Goal: Download file/media

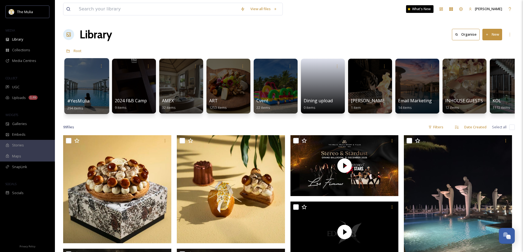
click at [75, 97] on div at bounding box center [86, 86] width 45 height 56
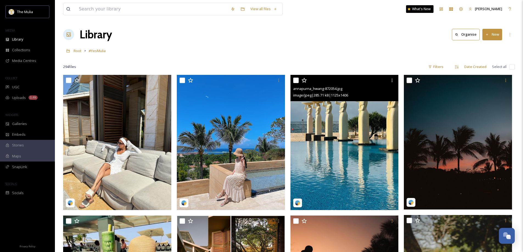
click at [342, 152] on img at bounding box center [344, 142] width 108 height 135
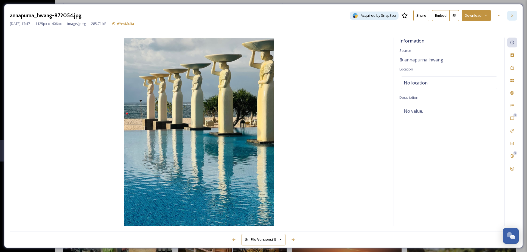
click at [514, 15] on icon at bounding box center [512, 15] width 4 height 4
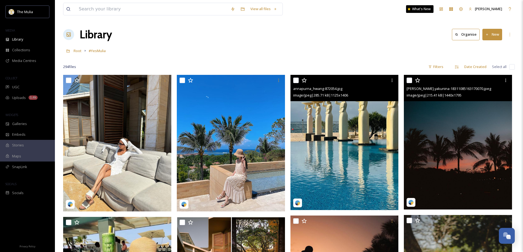
click at [473, 179] on img at bounding box center [458, 142] width 108 height 135
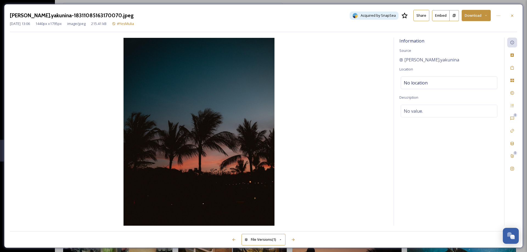
click at [514, 15] on div at bounding box center [512, 16] width 10 height 10
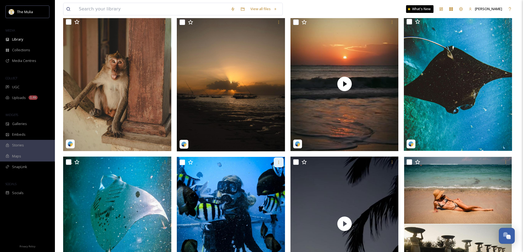
scroll to position [329, 0]
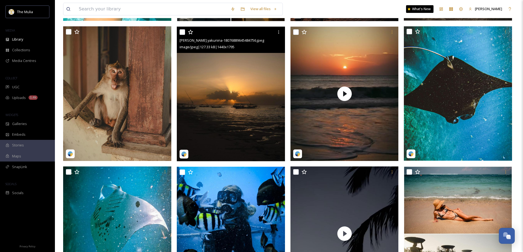
click at [250, 137] on img at bounding box center [231, 94] width 108 height 135
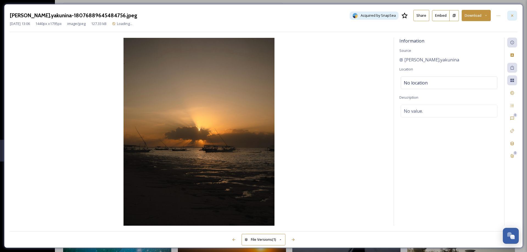
click at [509, 17] on div at bounding box center [512, 16] width 10 height 10
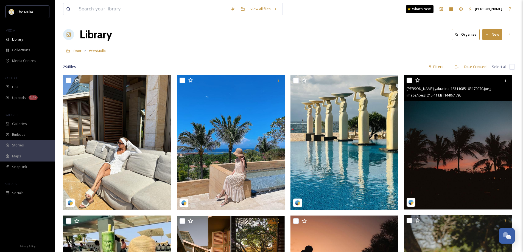
click at [452, 163] on img at bounding box center [458, 142] width 108 height 135
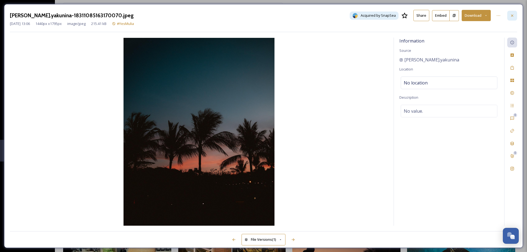
click at [509, 16] on div at bounding box center [512, 16] width 10 height 10
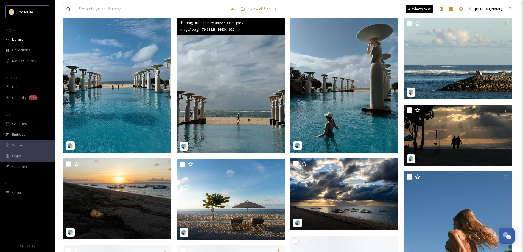
scroll to position [824, 0]
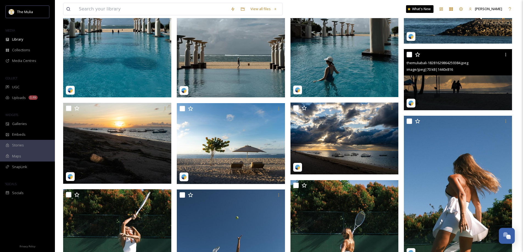
click at [471, 94] on img at bounding box center [458, 79] width 108 height 61
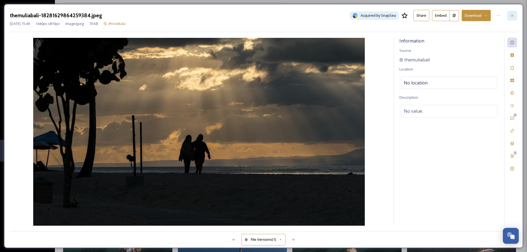
click at [513, 15] on icon at bounding box center [512, 15] width 4 height 4
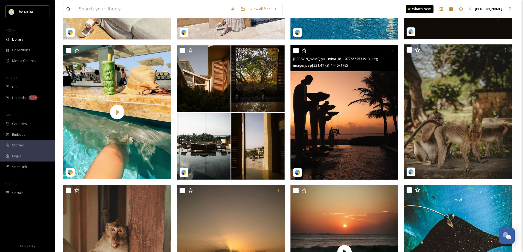
scroll to position [192, 0]
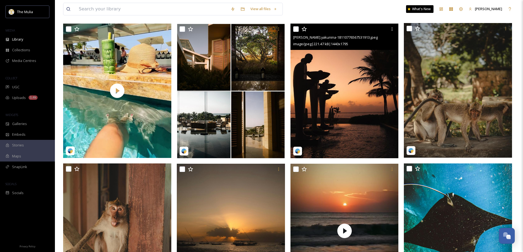
click at [353, 101] on img at bounding box center [344, 91] width 108 height 135
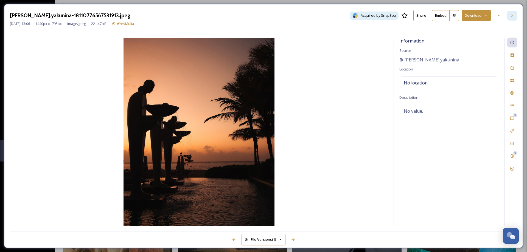
click at [514, 17] on icon at bounding box center [512, 15] width 4 height 4
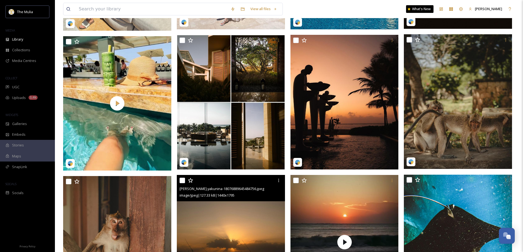
scroll to position [192, 0]
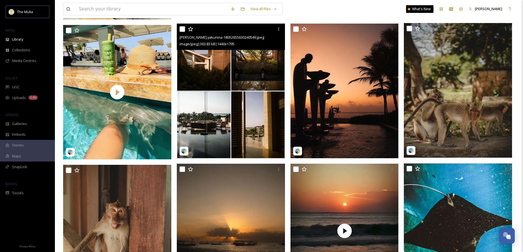
click at [267, 128] on img at bounding box center [231, 91] width 108 height 135
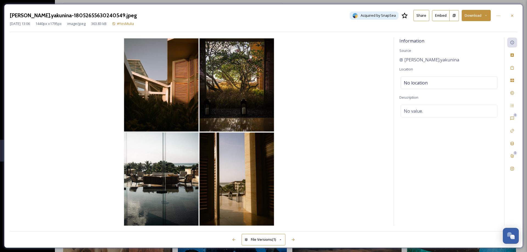
click at [475, 15] on button "Download" at bounding box center [476, 15] width 29 height 11
click at [476, 27] on span "Download Original (1440 x 1795)" at bounding box center [462, 28] width 52 height 5
click at [513, 12] on div at bounding box center [512, 16] width 10 height 10
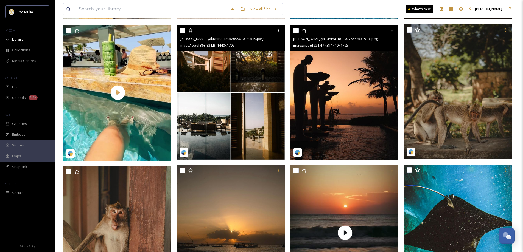
click at [365, 124] on img at bounding box center [344, 92] width 108 height 135
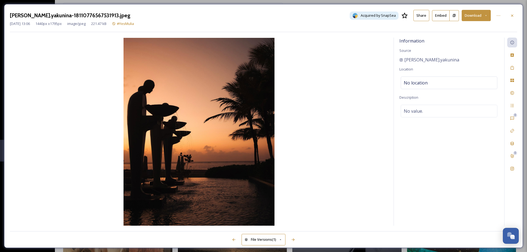
click at [472, 18] on button "Download" at bounding box center [476, 15] width 29 height 11
click at [460, 30] on span "Download Original (1440 x 1795)" at bounding box center [462, 28] width 52 height 5
click at [510, 15] on icon at bounding box center [512, 15] width 4 height 4
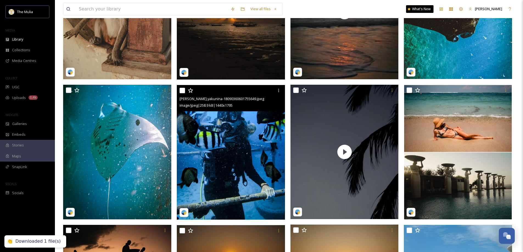
scroll to position [412, 0]
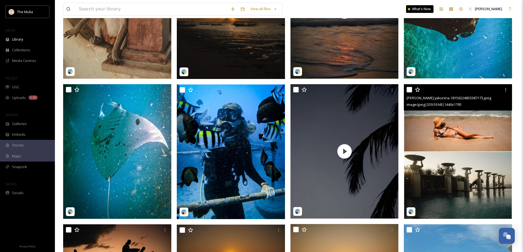
click at [459, 186] on img at bounding box center [458, 151] width 108 height 135
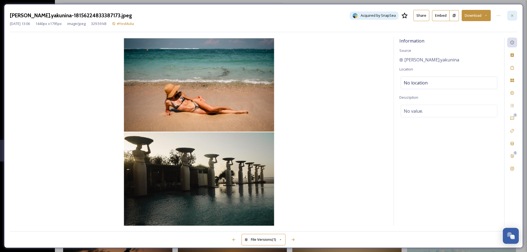
click at [513, 16] on icon at bounding box center [512, 15] width 4 height 4
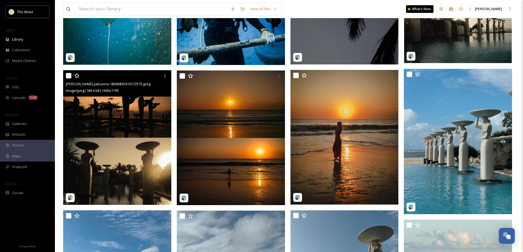
scroll to position [577, 0]
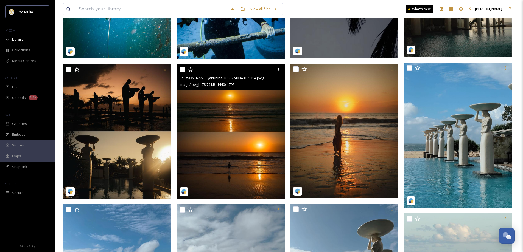
click at [251, 154] on img at bounding box center [231, 131] width 108 height 135
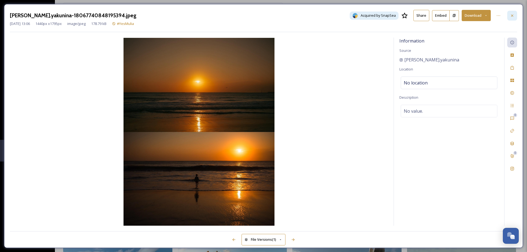
click at [511, 17] on icon at bounding box center [512, 15] width 4 height 4
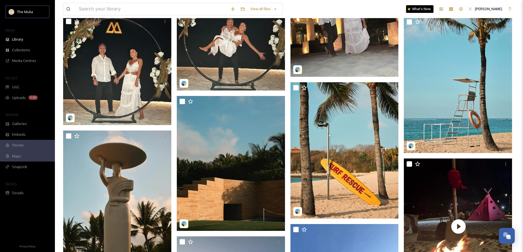
scroll to position [3158, 0]
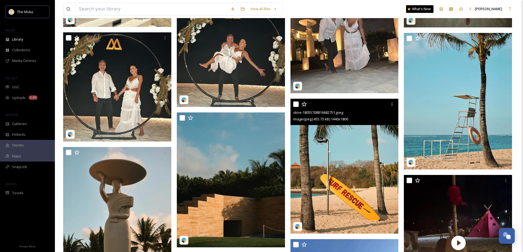
click at [335, 174] on img at bounding box center [344, 166] width 108 height 135
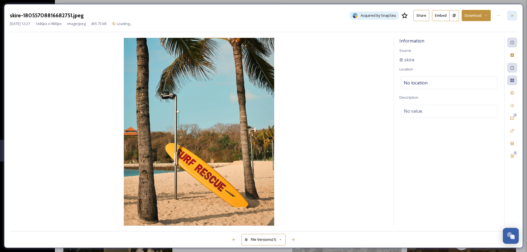
click at [513, 13] on icon at bounding box center [512, 15] width 4 height 4
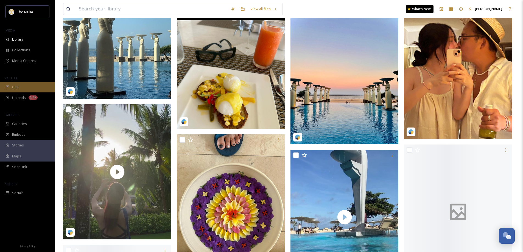
scroll to position [3871, 0]
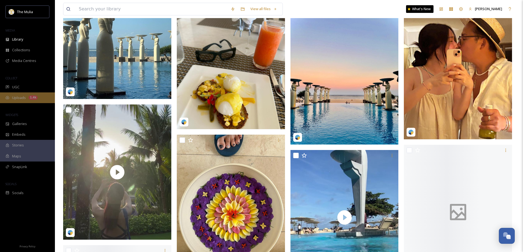
click at [19, 94] on div "Uploads 1.4k" at bounding box center [27, 98] width 55 height 11
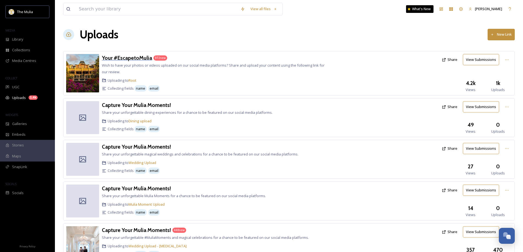
click at [130, 58] on h3 "Your #EscapetoMulia" at bounding box center [127, 58] width 50 height 7
click at [126, 59] on h3 "Your #EscapetoMulia" at bounding box center [127, 58] width 50 height 7
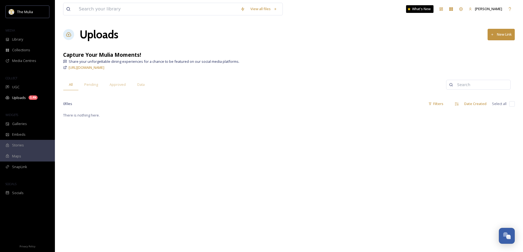
click at [232, 121] on div "There is nothing here." at bounding box center [289, 238] width 452 height 252
click at [38, 100] on div "Uploads 1.4k" at bounding box center [27, 98] width 55 height 11
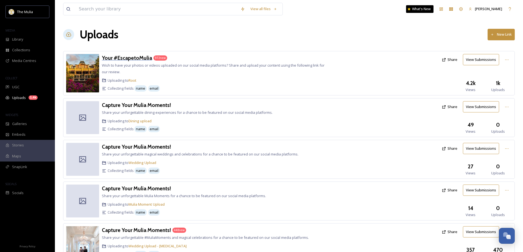
click at [138, 57] on h3 "Your #EscapetoMulia" at bounding box center [127, 58] width 50 height 7
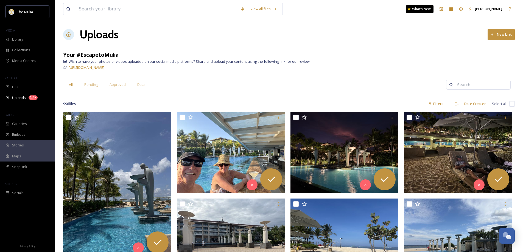
scroll to position [55, 0]
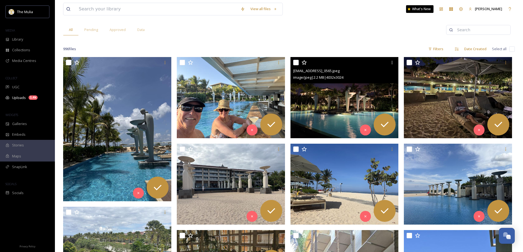
click at [347, 111] on img at bounding box center [344, 97] width 108 height 81
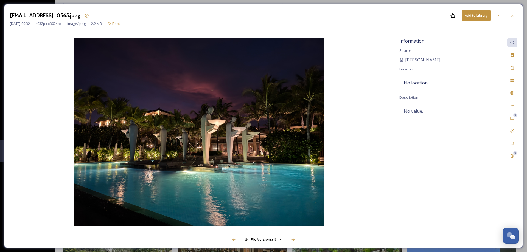
drag, startPoint x: 516, startPoint y: 14, endPoint x: 495, endPoint y: 2, distance: 24.3
click at [515, 13] on div at bounding box center [512, 16] width 10 height 10
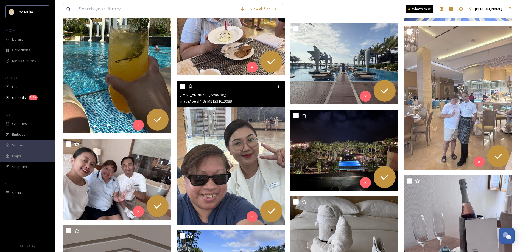
scroll to position [2197, 0]
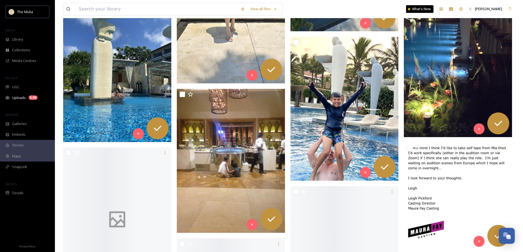
scroll to position [4228, 0]
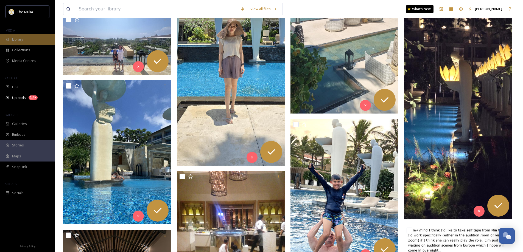
click at [23, 40] on span "Library" at bounding box center [17, 39] width 11 height 5
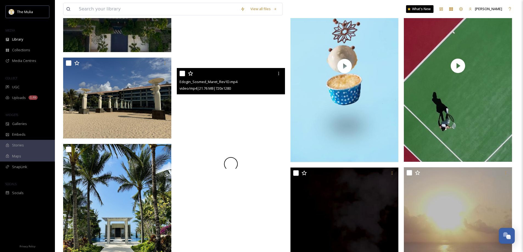
scroll to position [1895, 0]
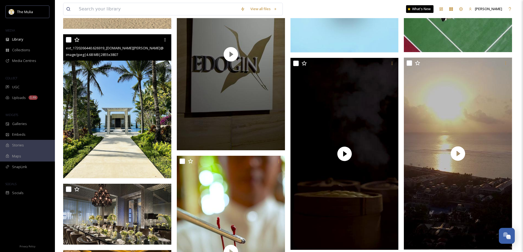
click at [140, 121] on img at bounding box center [117, 106] width 108 height 144
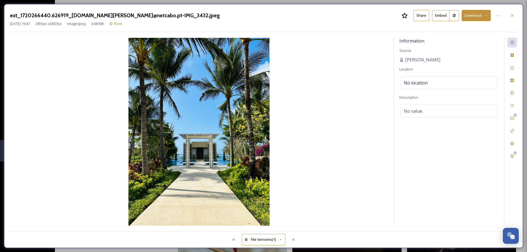
click at [477, 16] on button "Download" at bounding box center [476, 15] width 29 height 11
click at [465, 27] on span "Download Original (2855 x 3807)" at bounding box center [462, 28] width 52 height 5
click at [515, 16] on div at bounding box center [512, 16] width 10 height 10
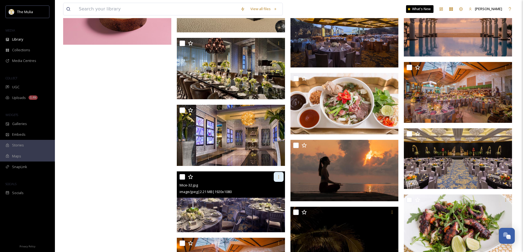
scroll to position [2444, 0]
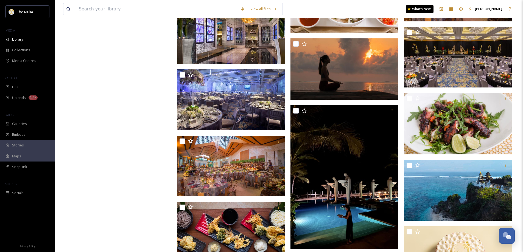
scroll to position [2613, 0]
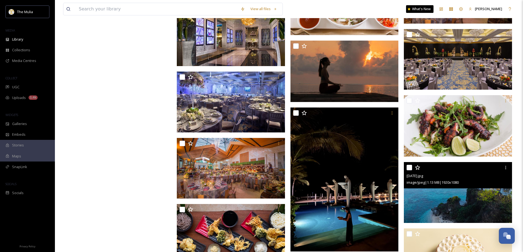
click at [435, 205] on img at bounding box center [458, 192] width 108 height 61
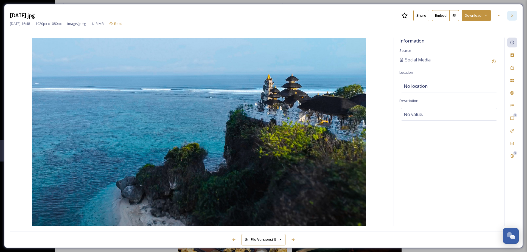
click at [510, 18] on div at bounding box center [512, 16] width 10 height 10
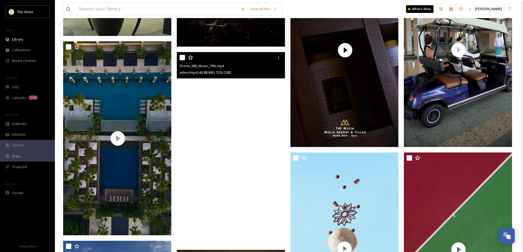
scroll to position [1652, 0]
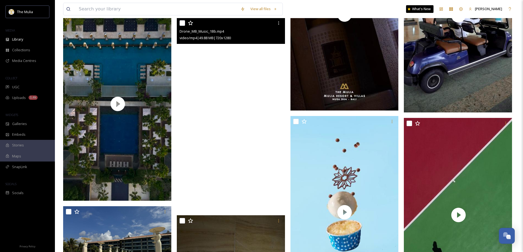
click at [243, 116] on video "Drone_MB_Music_1Bb.mp4" at bounding box center [231, 114] width 108 height 192
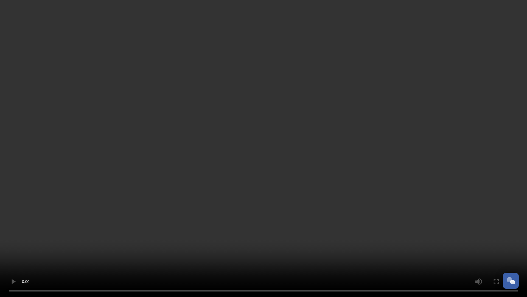
click at [373, 252] on video at bounding box center [263, 148] width 527 height 297
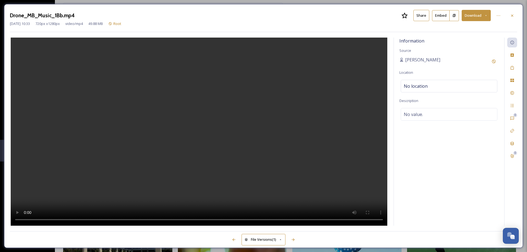
click at [234, 160] on video at bounding box center [199, 132] width 377 height 188
click at [229, 172] on video at bounding box center [199, 132] width 377 height 188
click at [375, 118] on div at bounding box center [199, 132] width 378 height 188
click at [514, 14] on icon at bounding box center [512, 15] width 4 height 4
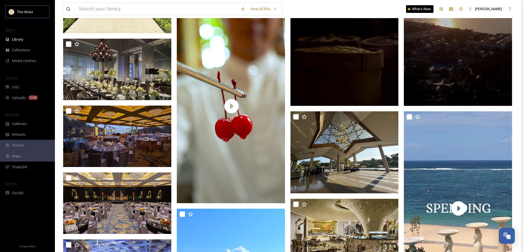
scroll to position [2064, 0]
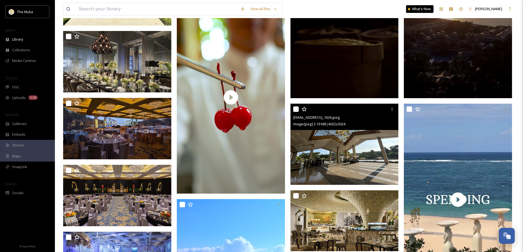
click at [376, 166] on img at bounding box center [344, 144] width 108 height 81
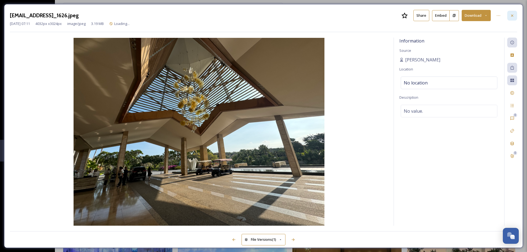
click at [514, 13] on icon at bounding box center [512, 15] width 4 height 4
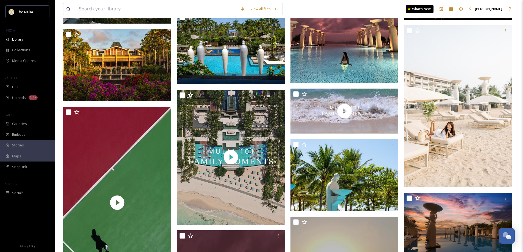
scroll to position [938, 0]
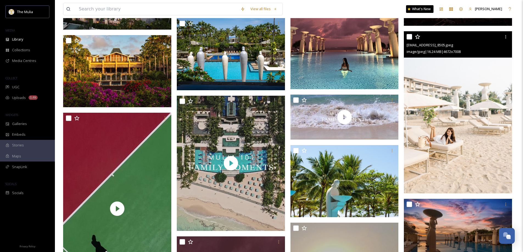
click at [443, 159] on img at bounding box center [458, 112] width 108 height 162
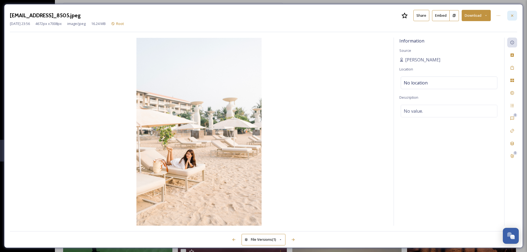
click at [515, 13] on div at bounding box center [512, 16] width 10 height 10
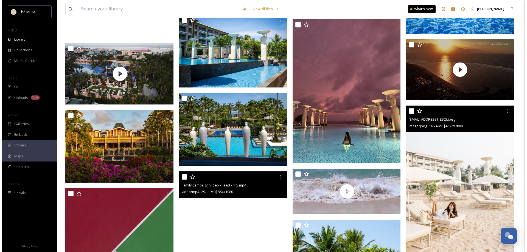
scroll to position [856, 0]
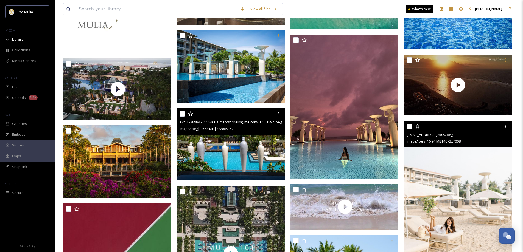
click at [235, 153] on img at bounding box center [231, 144] width 108 height 72
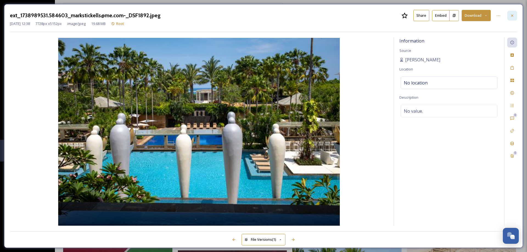
click at [513, 14] on icon at bounding box center [512, 15] width 4 height 4
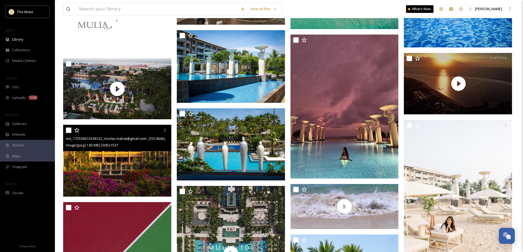
click at [119, 170] on img at bounding box center [117, 161] width 108 height 72
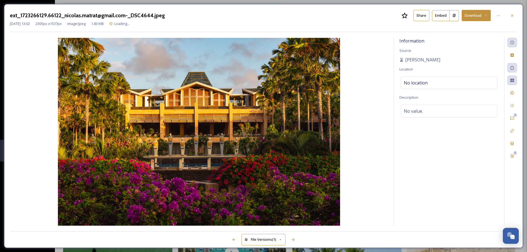
click at [474, 20] on button "Download" at bounding box center [476, 15] width 29 height 11
click at [473, 26] on span "Download Original (2305 x 1537)" at bounding box center [462, 28] width 52 height 5
